Goal: Information Seeking & Learning: Learn about a topic

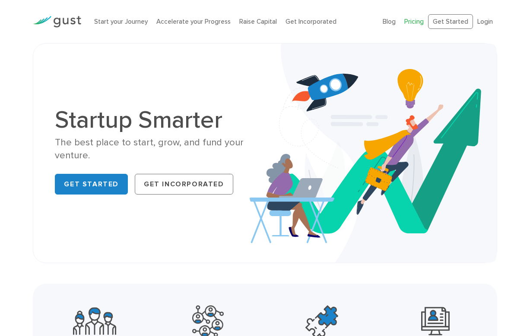
click at [416, 21] on link "Pricing" at bounding box center [413, 22] width 19 height 8
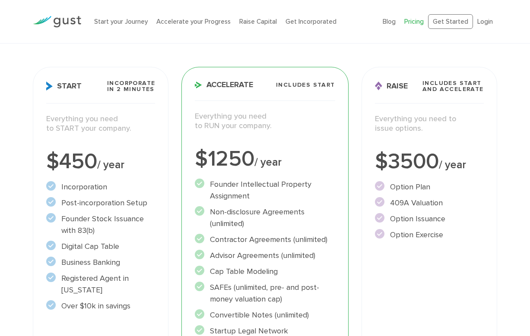
scroll to position [98, 0]
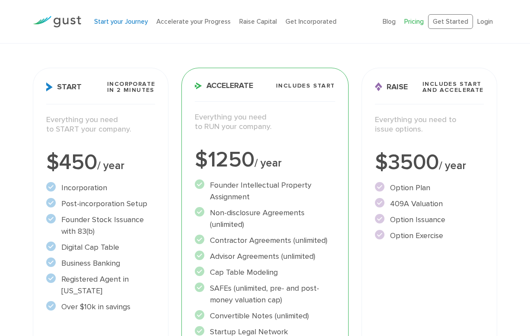
click at [139, 18] on link "Start your Journey" at bounding box center [121, 22] width 54 height 8
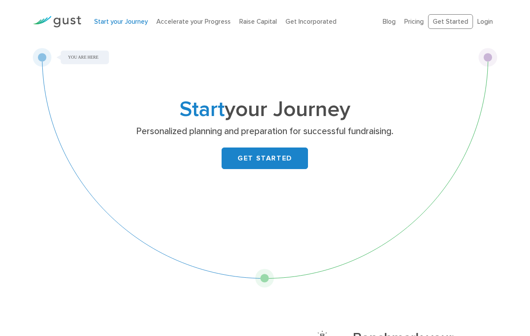
click at [264, 278] on div "Start your Journey Personalized planning and preparation for successful fundrai…" at bounding box center [265, 165] width 464 height 245
click at [254, 152] on link "GET STARTED" at bounding box center [264, 159] width 86 height 22
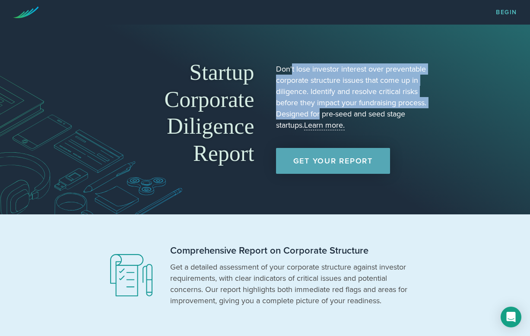
drag, startPoint x: 291, startPoint y: 68, endPoint x: 320, endPoint y: 117, distance: 56.6
click at [320, 117] on p "Don't lose investor interest over preventable corporate structure issues that c…" at bounding box center [352, 96] width 153 height 67
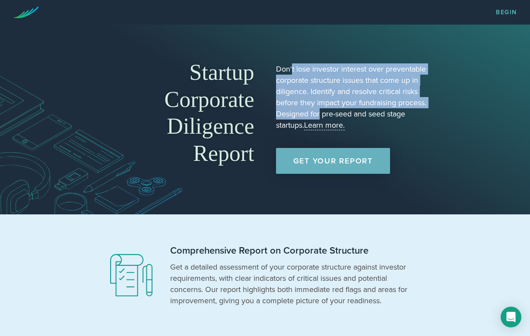
click at [302, 161] on link "Get Your Report" at bounding box center [333, 161] width 114 height 26
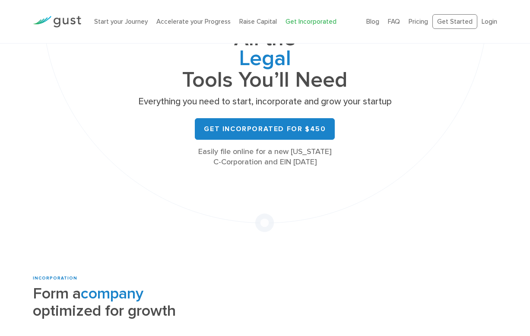
scroll to position [159, 0]
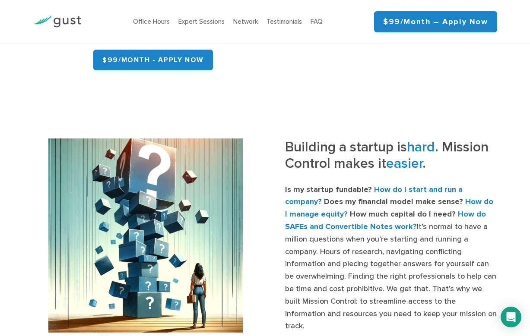
scroll to position [334, 0]
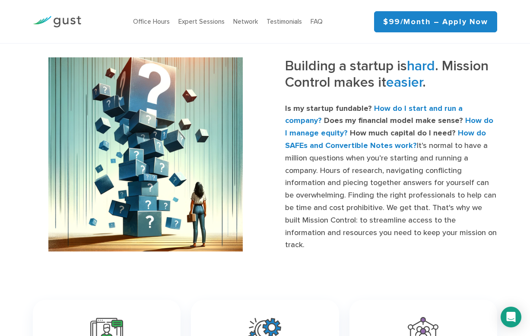
click at [348, 6] on div "Office Hours Expert Sessions Network Testimonials FAQ $99/month – Apply Now" at bounding box center [264, 21] width 477 height 43
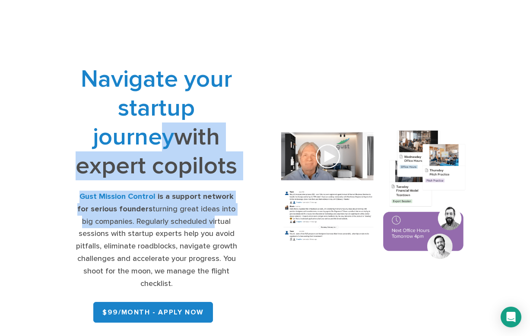
drag, startPoint x: 159, startPoint y: 137, endPoint x: 206, endPoint y: 216, distance: 92.2
click at [206, 216] on div "Navigate your startup journey with expert copilots Gust Mission Control is a su…" at bounding box center [156, 196] width 163 height 262
click at [165, 182] on div "Navigate your startup journey with expert copilots Gust Mission Control is a su…" at bounding box center [156, 196] width 163 height 262
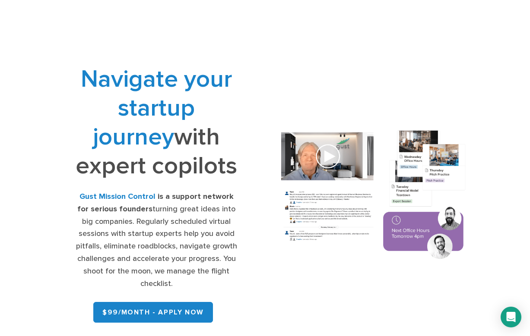
click at [126, 0] on div "Office Hours Expert Sessions Network Testimonials FAQ $99/month – Apply Now" at bounding box center [264, 21] width 477 height 43
